Goal: Transaction & Acquisition: Purchase product/service

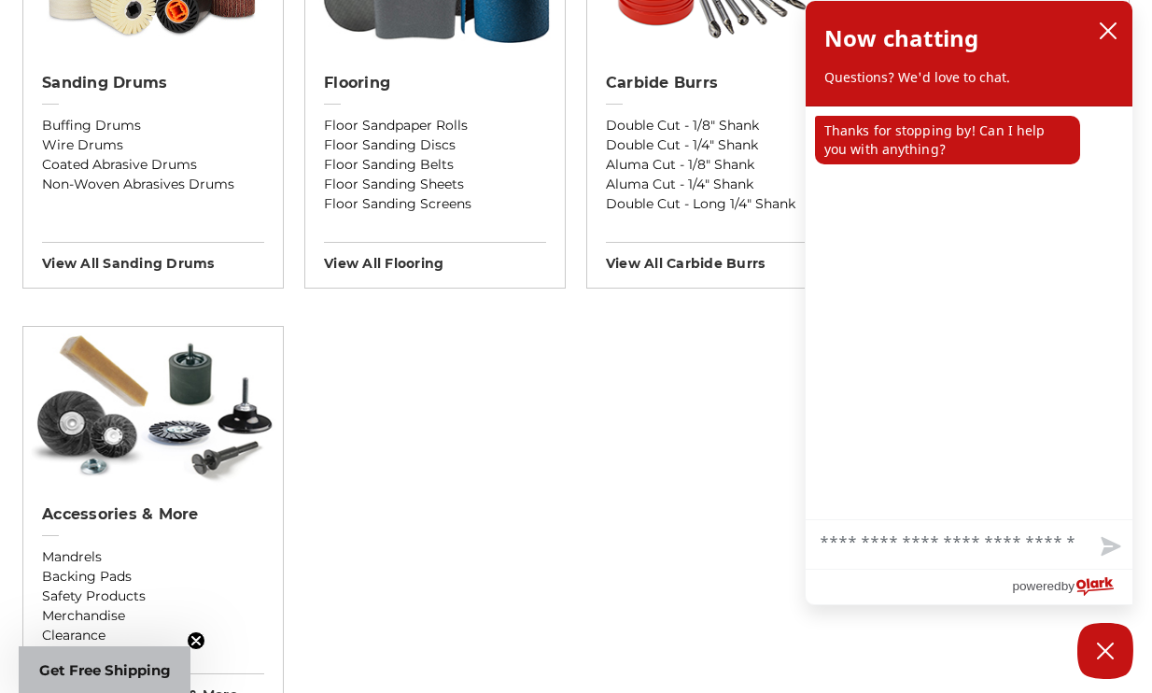
scroll to position [1494, 0]
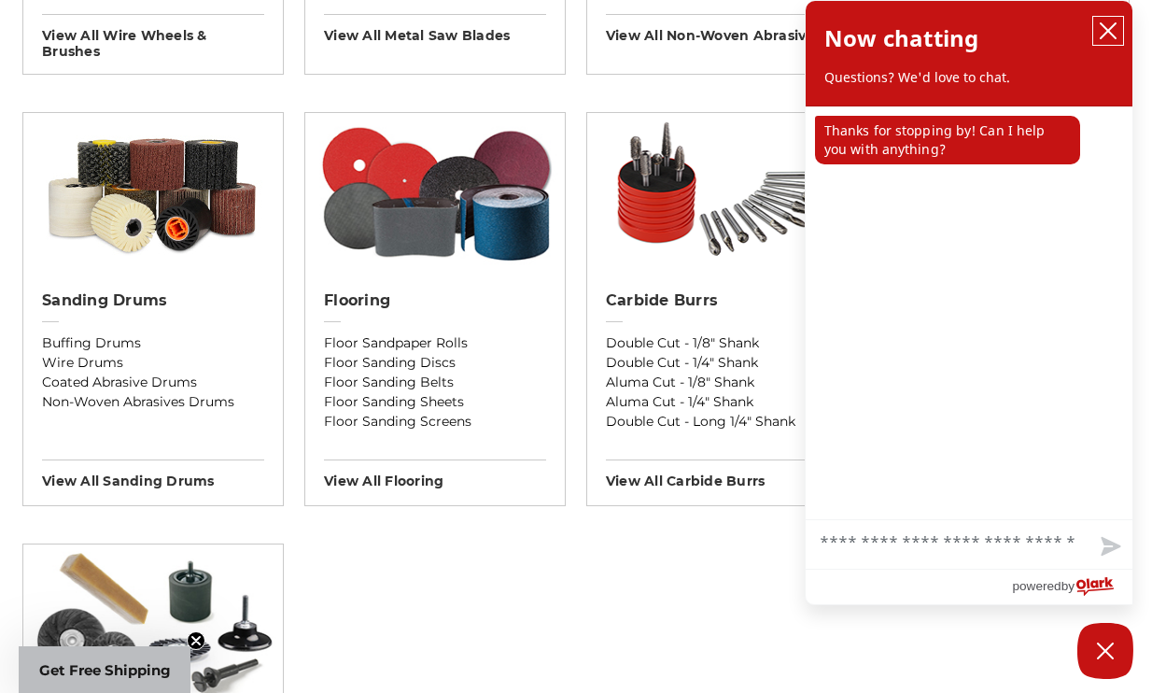
click at [1108, 28] on icon "close chatbox" at bounding box center [1108, 30] width 19 height 19
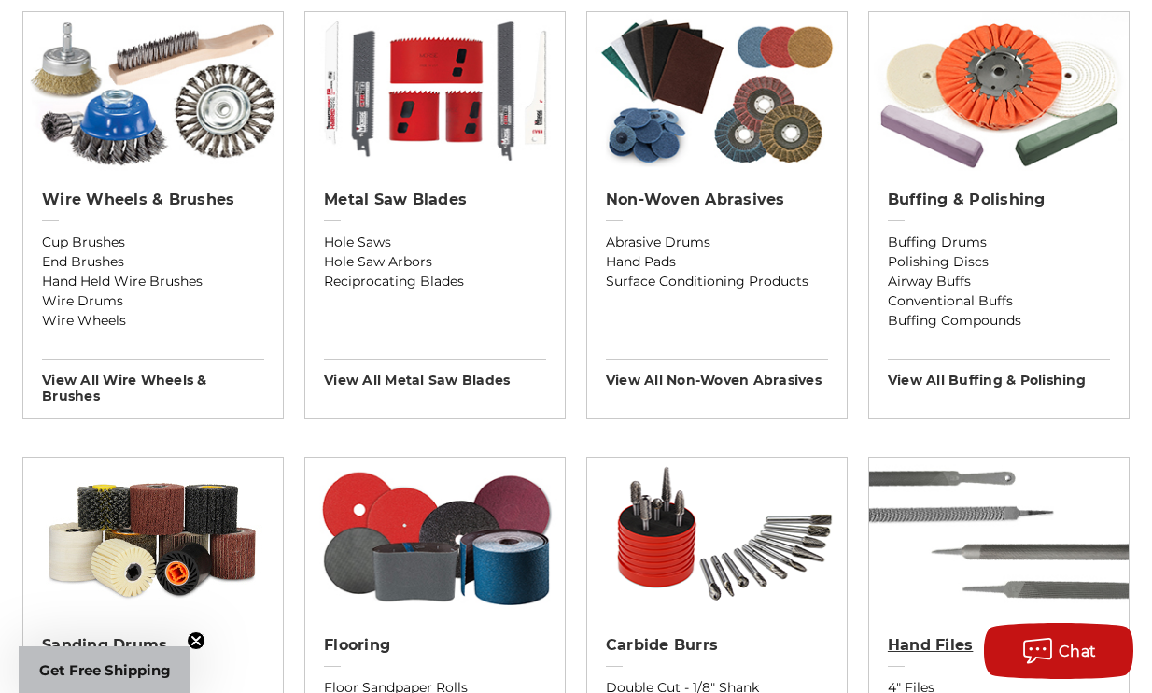
scroll to position [1120, 0]
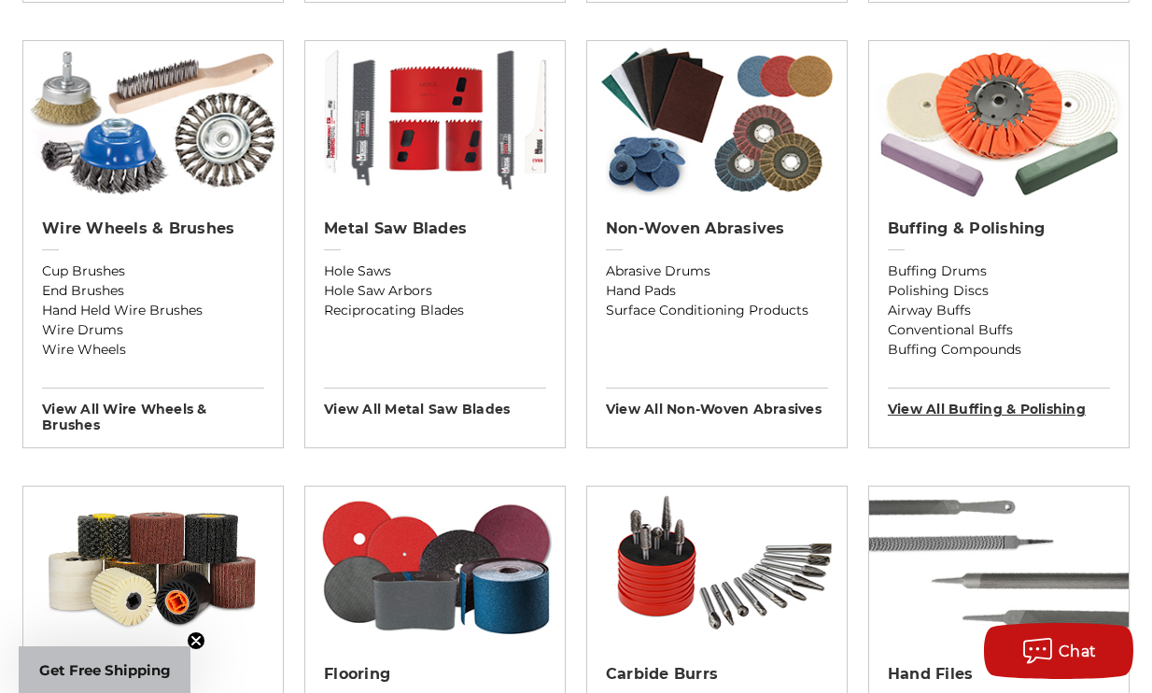
click at [974, 402] on h3 "View All buffing & polishing" at bounding box center [999, 402] width 222 height 30
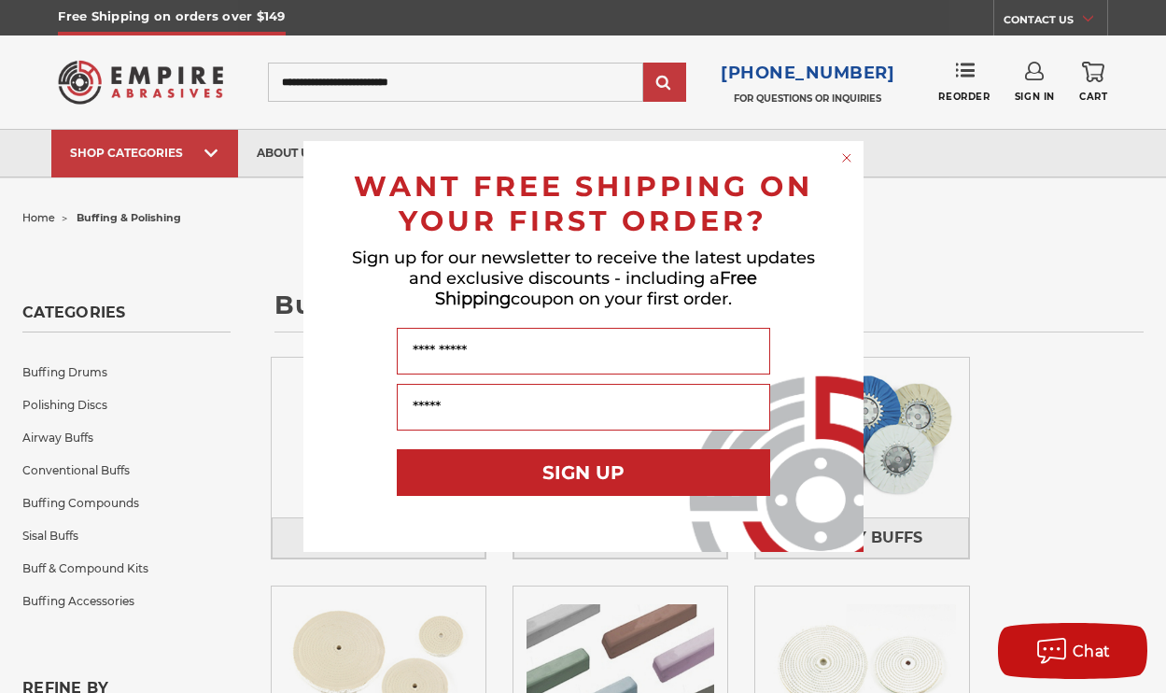
click at [837, 158] on circle "Close dialog" at bounding box center [846, 158] width 18 height 18
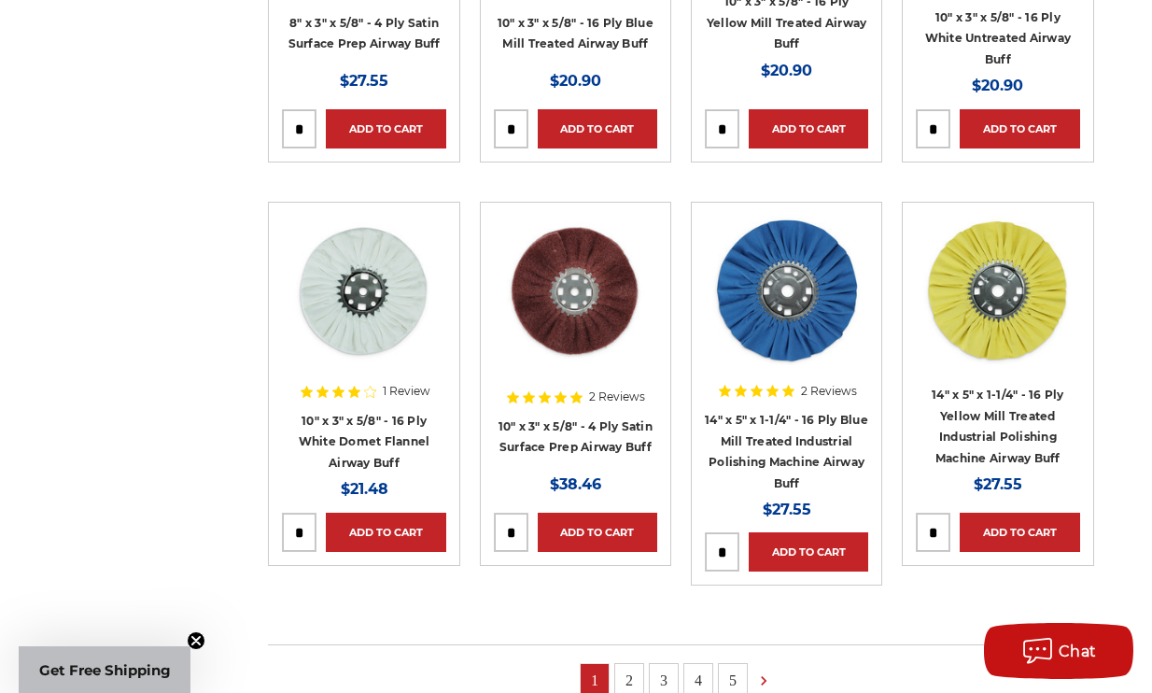
scroll to position [1774, 0]
